Goal: Complete application form

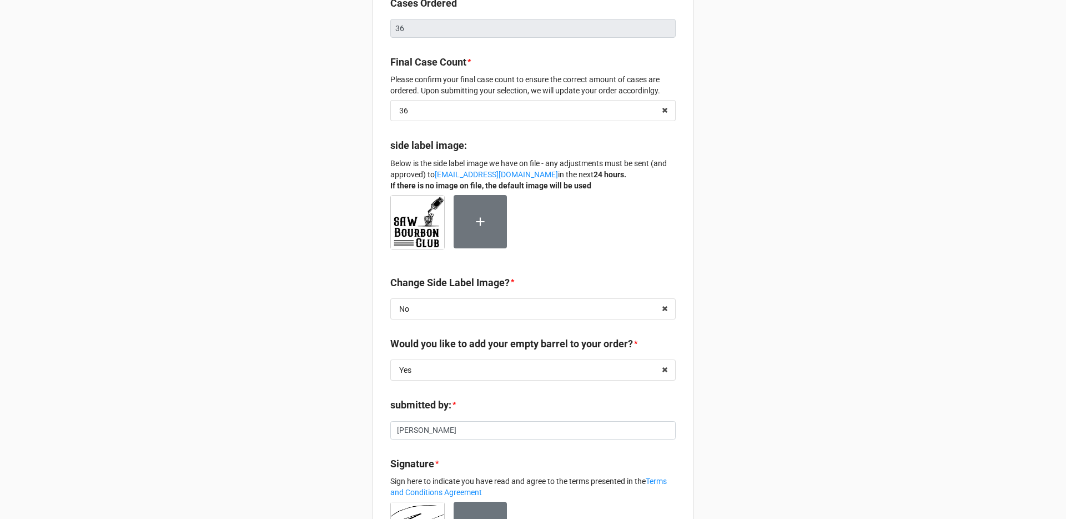
scroll to position [205, 0]
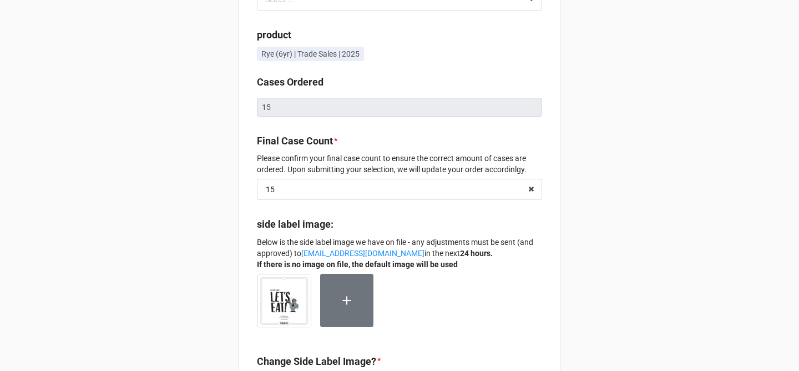
scroll to position [142, 0]
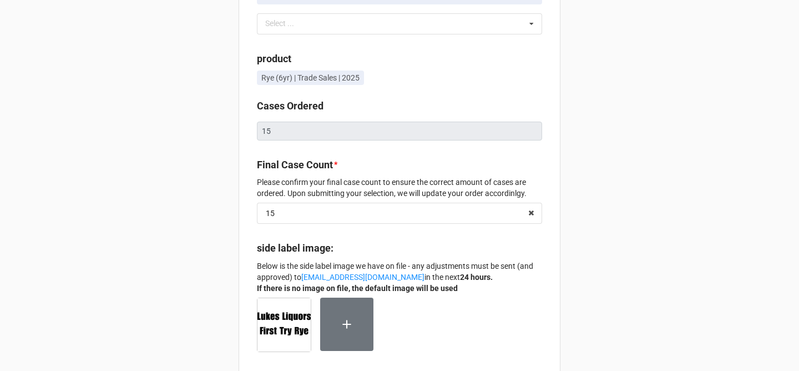
scroll to position [118, 0]
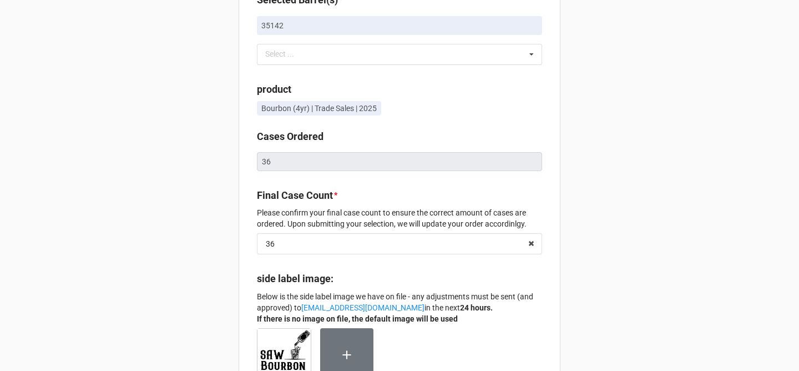
scroll to position [120, 0]
